Goal: Transaction & Acquisition: Purchase product/service

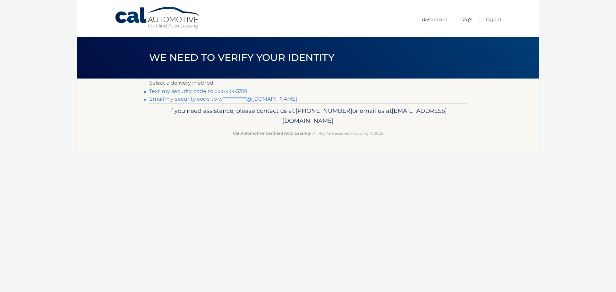
click at [204, 92] on link "Text my security code to xxx-xxx-3319" at bounding box center [198, 91] width 98 height 6
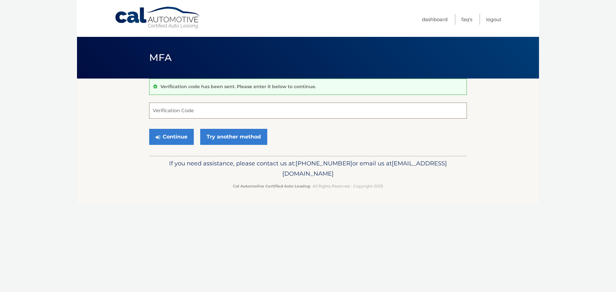
click at [206, 109] on input "Verification Code" at bounding box center [308, 111] width 318 height 16
type input "585656"
click at [149, 129] on button "Continue" at bounding box center [171, 137] width 45 height 16
click at [169, 144] on button "Continue" at bounding box center [171, 137] width 45 height 16
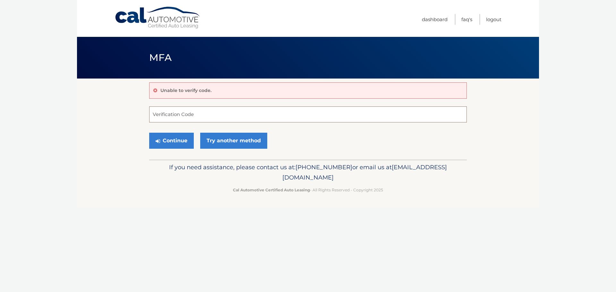
click at [203, 115] on input "Verification Code" at bounding box center [308, 115] width 318 height 16
type input "585656"
click at [170, 140] on button "Continue" at bounding box center [171, 141] width 45 height 16
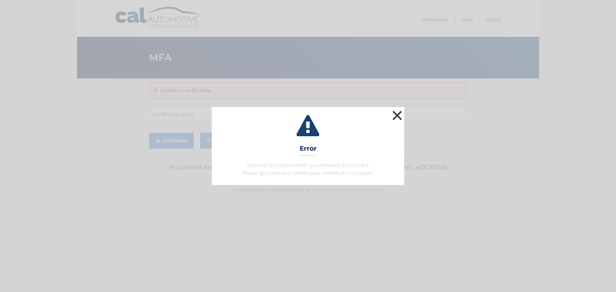
click at [399, 115] on button "×" at bounding box center [397, 115] width 13 height 13
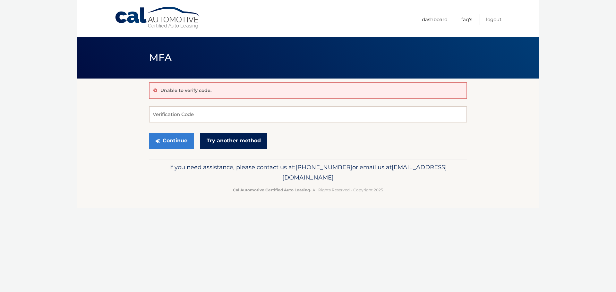
click at [221, 144] on link "Try another method" at bounding box center [233, 141] width 67 height 16
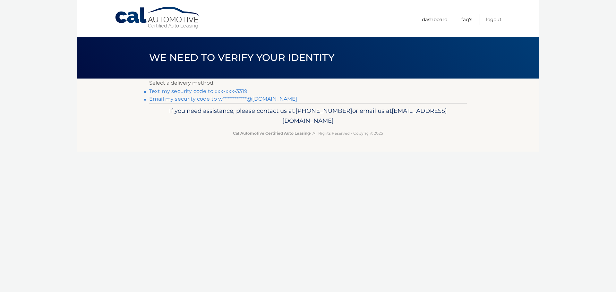
click at [227, 92] on link "Text my security code to xxx-xxx-3319" at bounding box center [198, 91] width 98 height 6
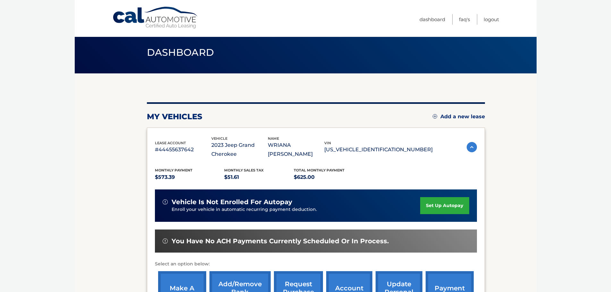
scroll to position [96, 0]
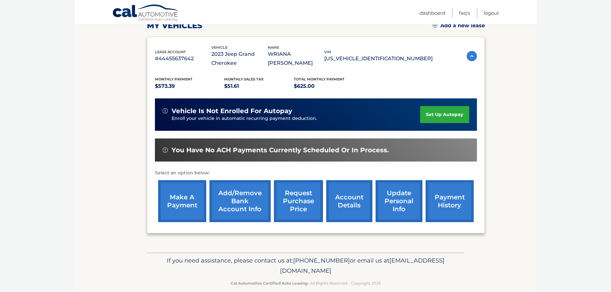
click at [185, 202] on link "make a payment" at bounding box center [182, 201] width 48 height 42
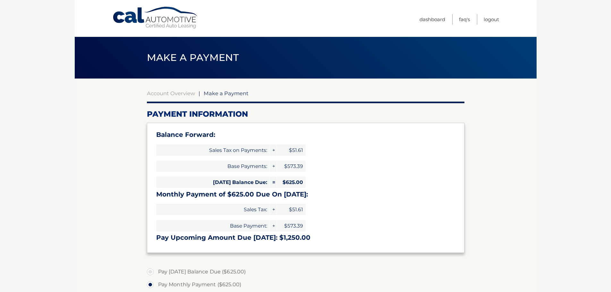
select select "Mjc5ZWZmNGYtM2I2MC00M2VjLWI3MjMtMTVhOTE4MmVlMmI5"
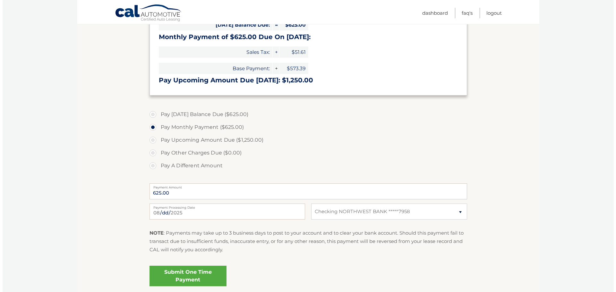
scroll to position [160, 0]
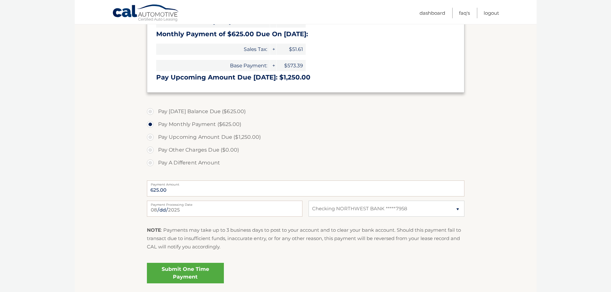
click at [188, 275] on link "Submit One Time Payment" at bounding box center [185, 273] width 77 height 21
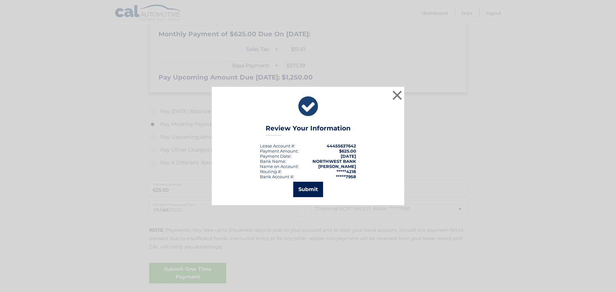
click at [305, 191] on button "Submit" at bounding box center [308, 189] width 30 height 15
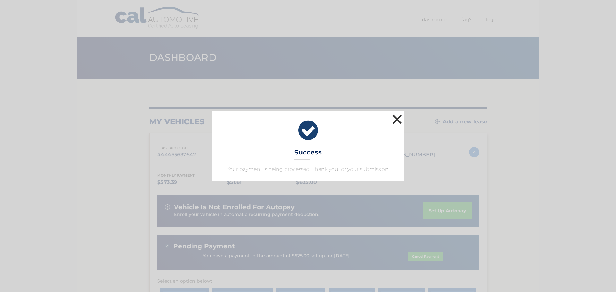
click at [395, 120] on button "×" at bounding box center [397, 119] width 13 height 13
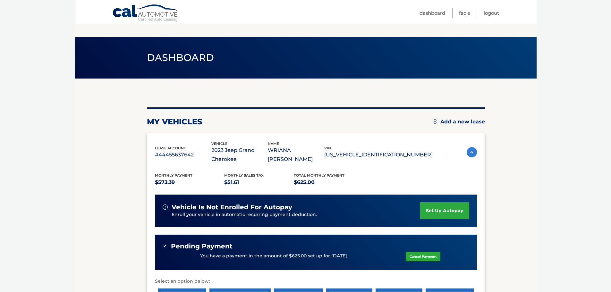
scroll to position [118, 0]
